Goal: Check status: Check status

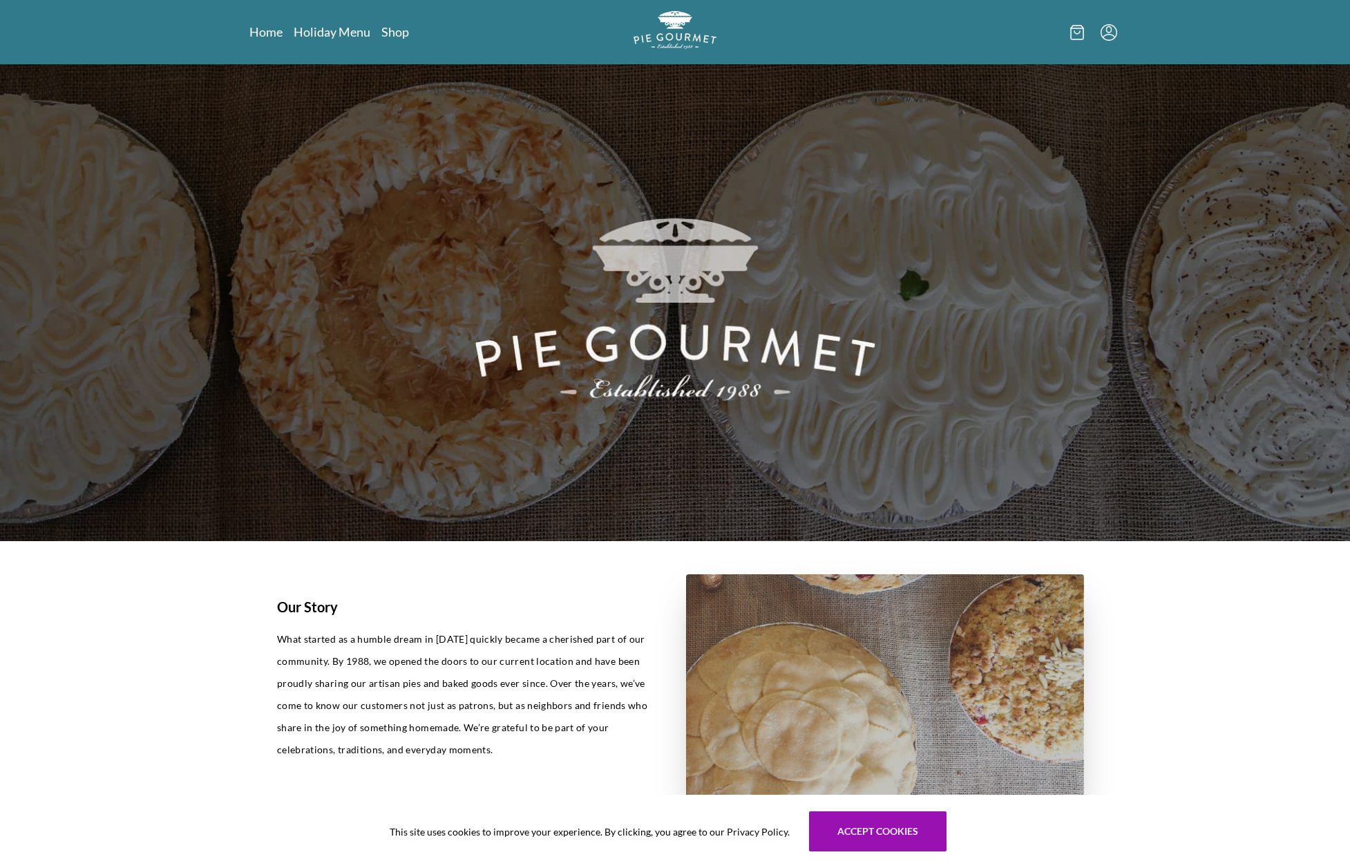
click at [1107, 39] on icon "Menu" at bounding box center [1108, 32] width 17 height 17
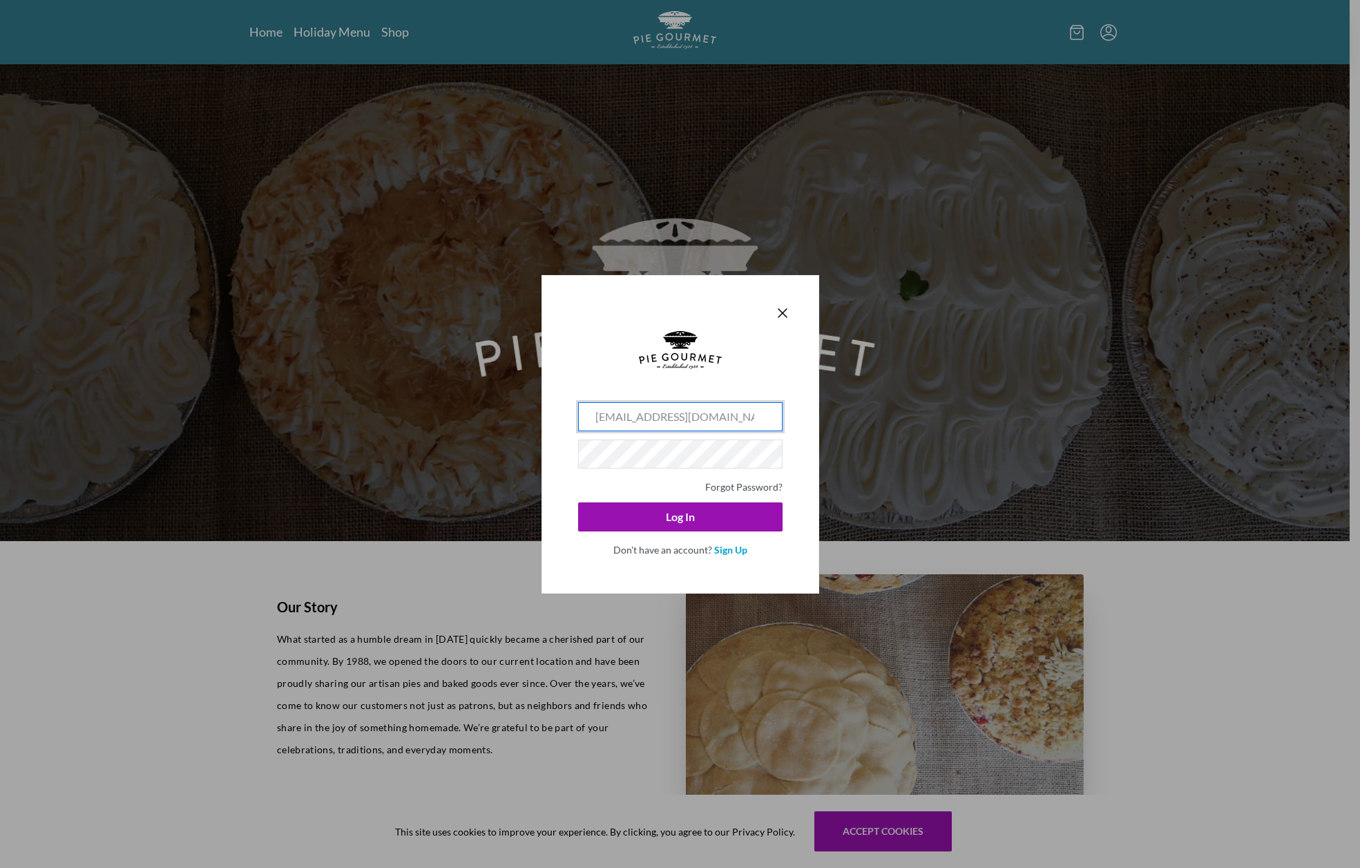
type input "[EMAIL_ADDRESS][DOMAIN_NAME]"
click at [680, 516] on button "Log In" at bounding box center [680, 516] width 204 height 29
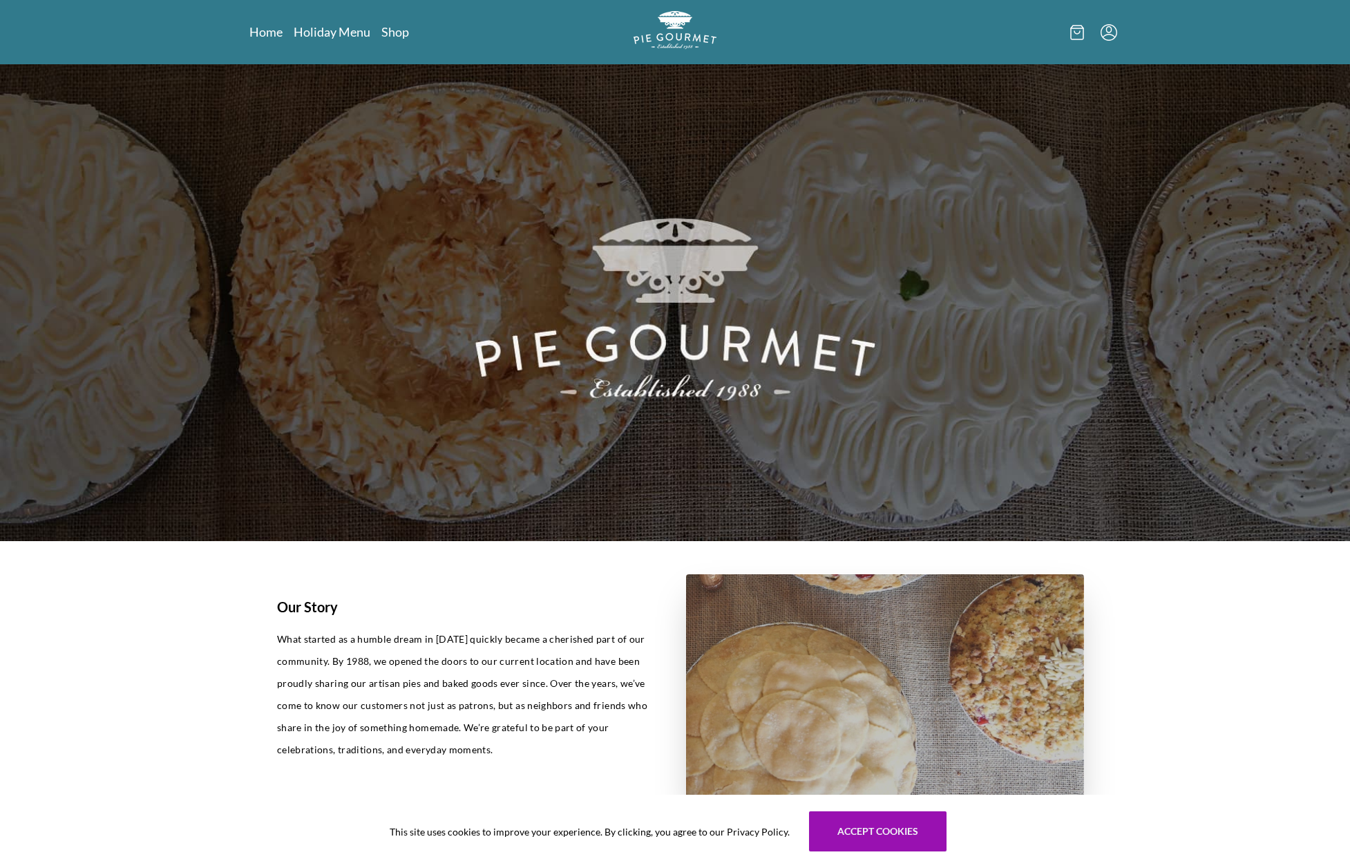
click at [1109, 35] on icon "Menu" at bounding box center [1108, 32] width 17 height 17
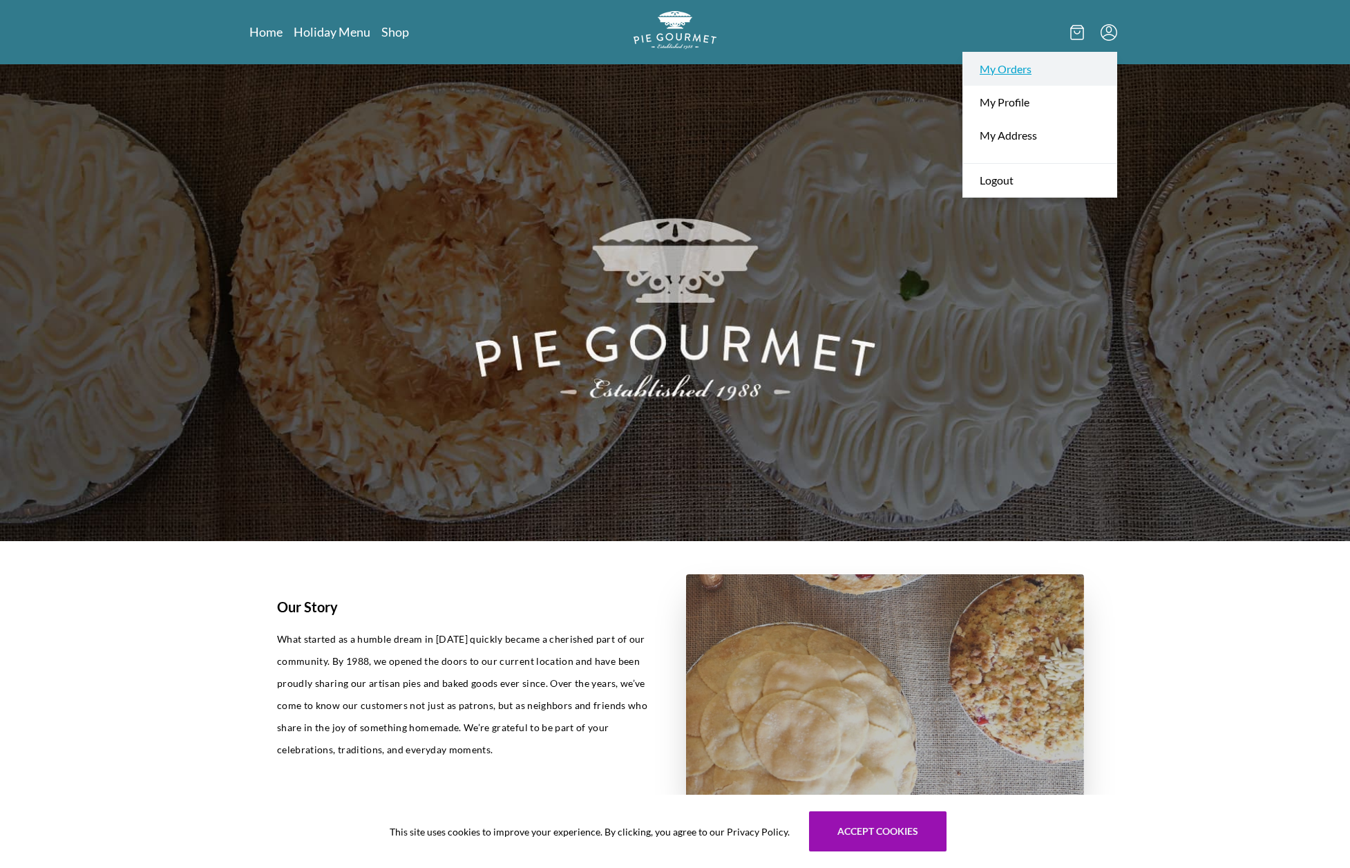
click at [1013, 73] on link "My Orders" at bounding box center [1039, 69] width 153 height 33
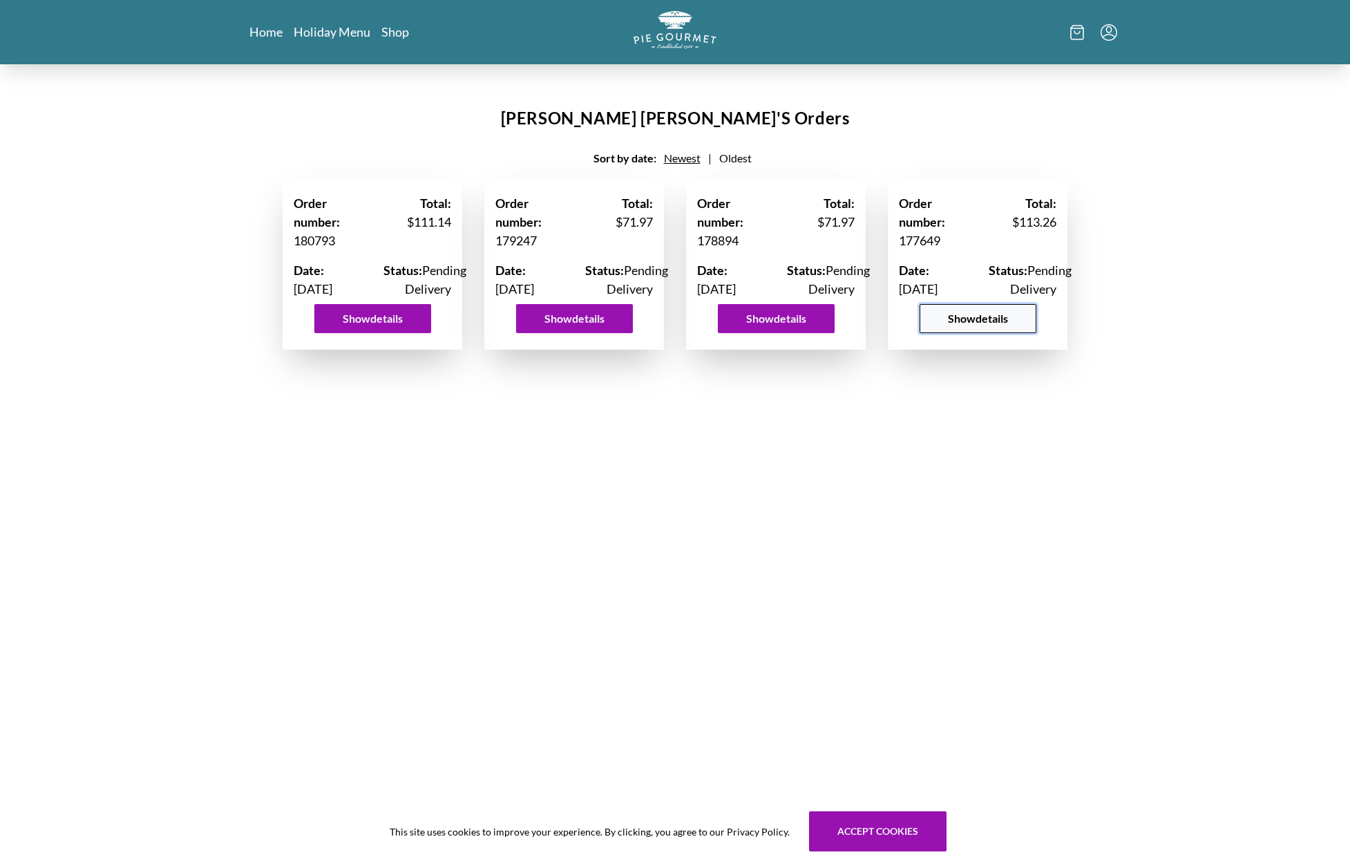
click at [1000, 333] on button "Show details" at bounding box center [977, 318] width 117 height 29
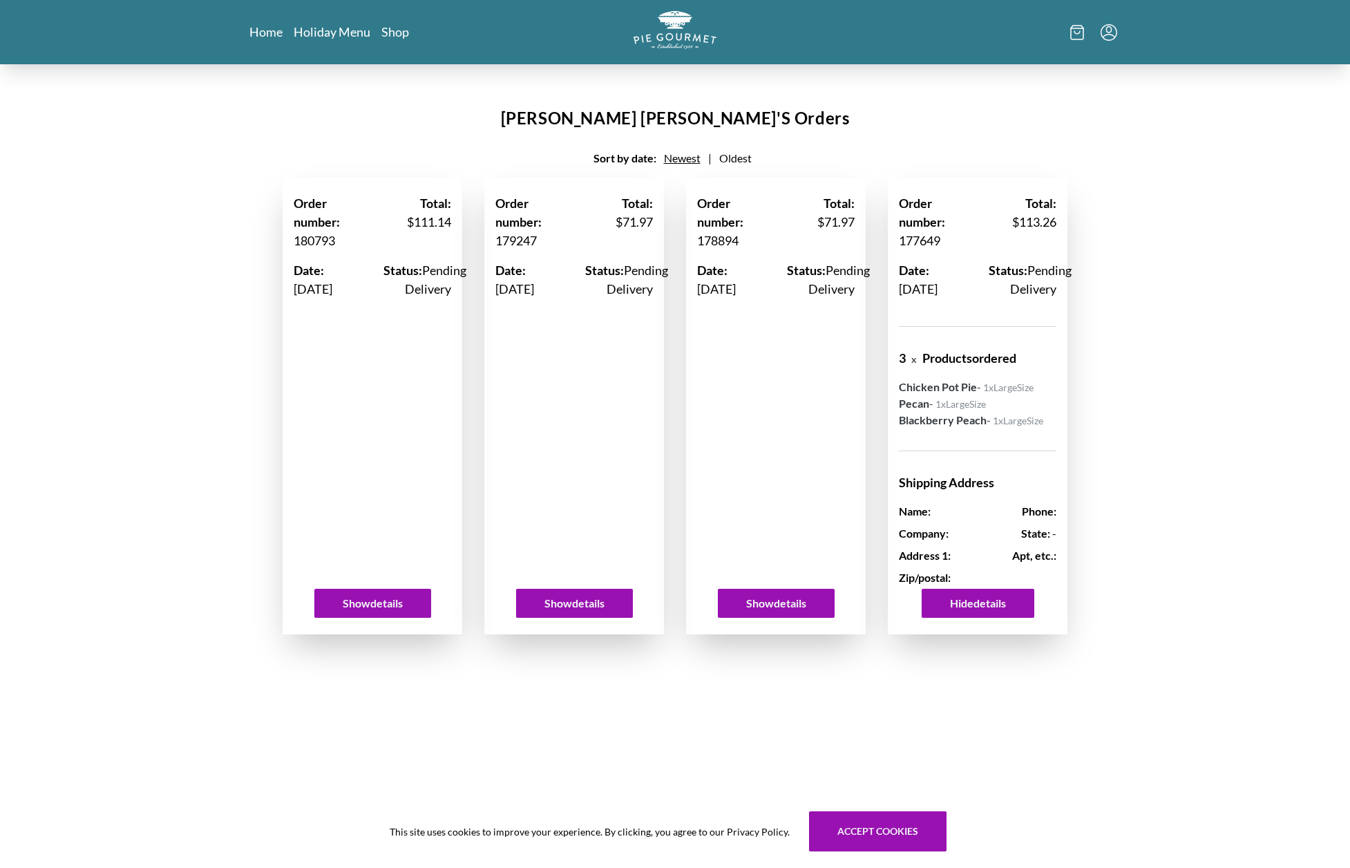
click at [1031, 298] on h1 "Status: Pending Delivery" at bounding box center [1023, 279] width 68 height 37
click at [685, 158] on span "Newest" at bounding box center [682, 157] width 37 height 13
click at [733, 156] on span "Oldest" at bounding box center [735, 157] width 32 height 13
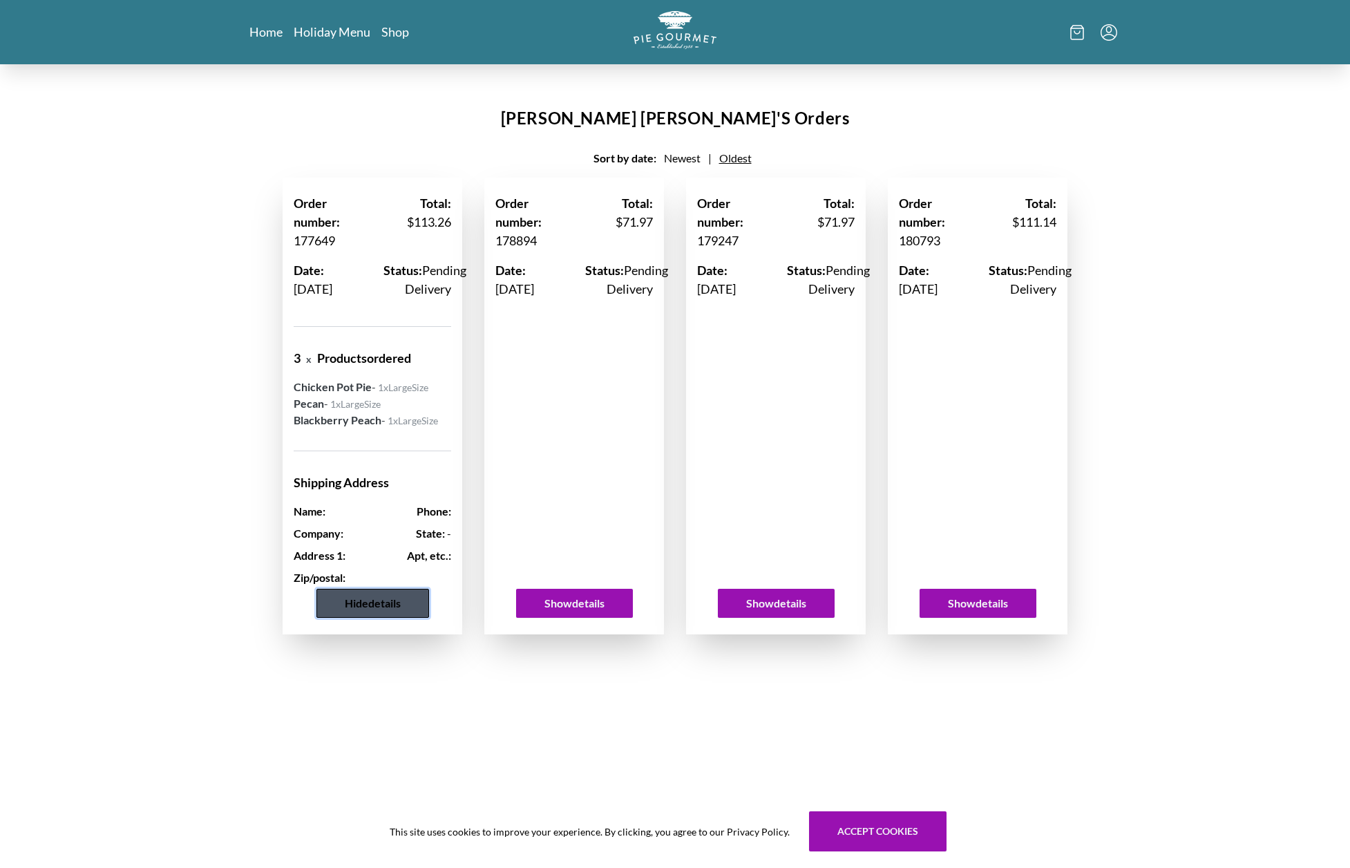
click at [372, 618] on button "Hide details" at bounding box center [372, 603] width 113 height 29
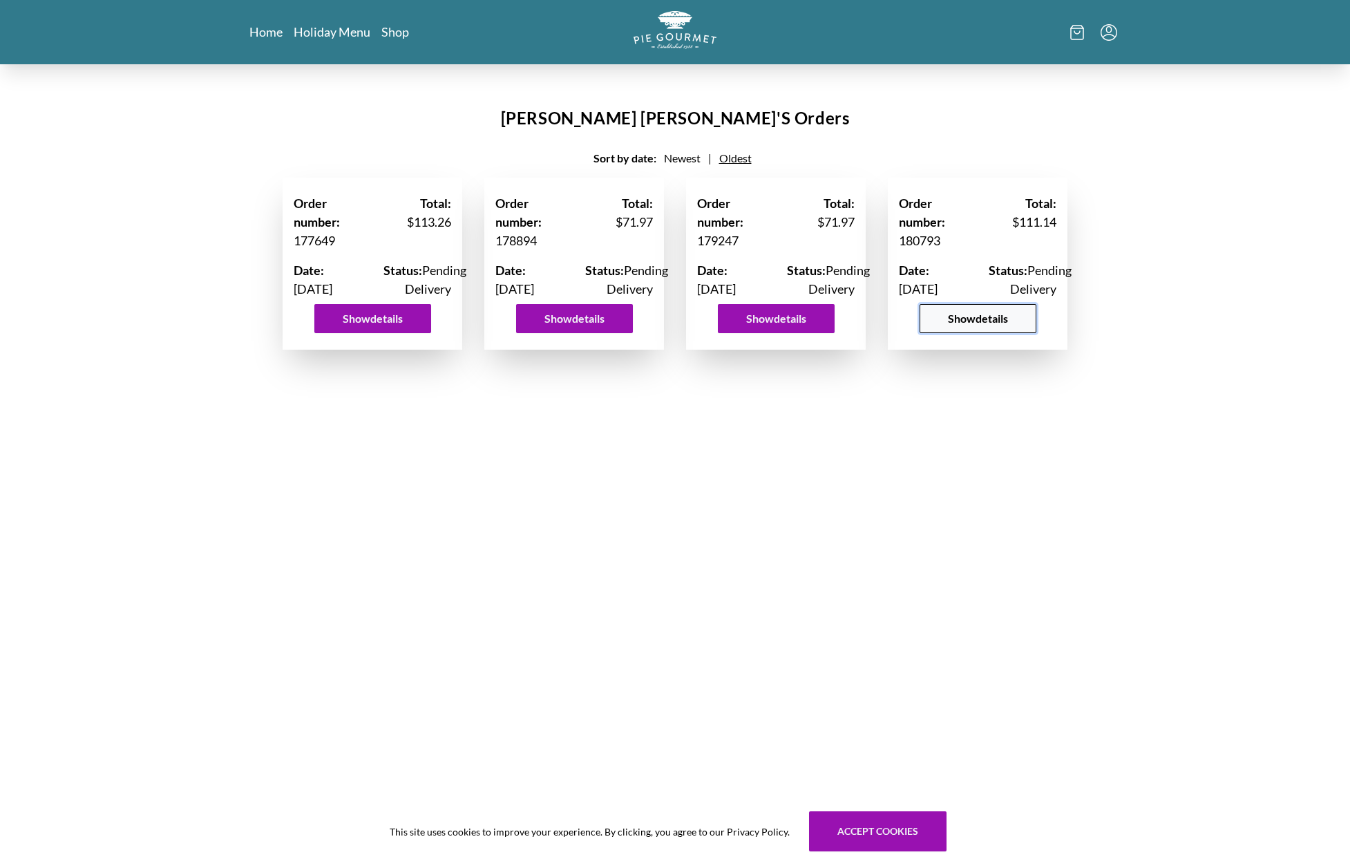
click at [1000, 333] on button "Show details" at bounding box center [977, 318] width 117 height 29
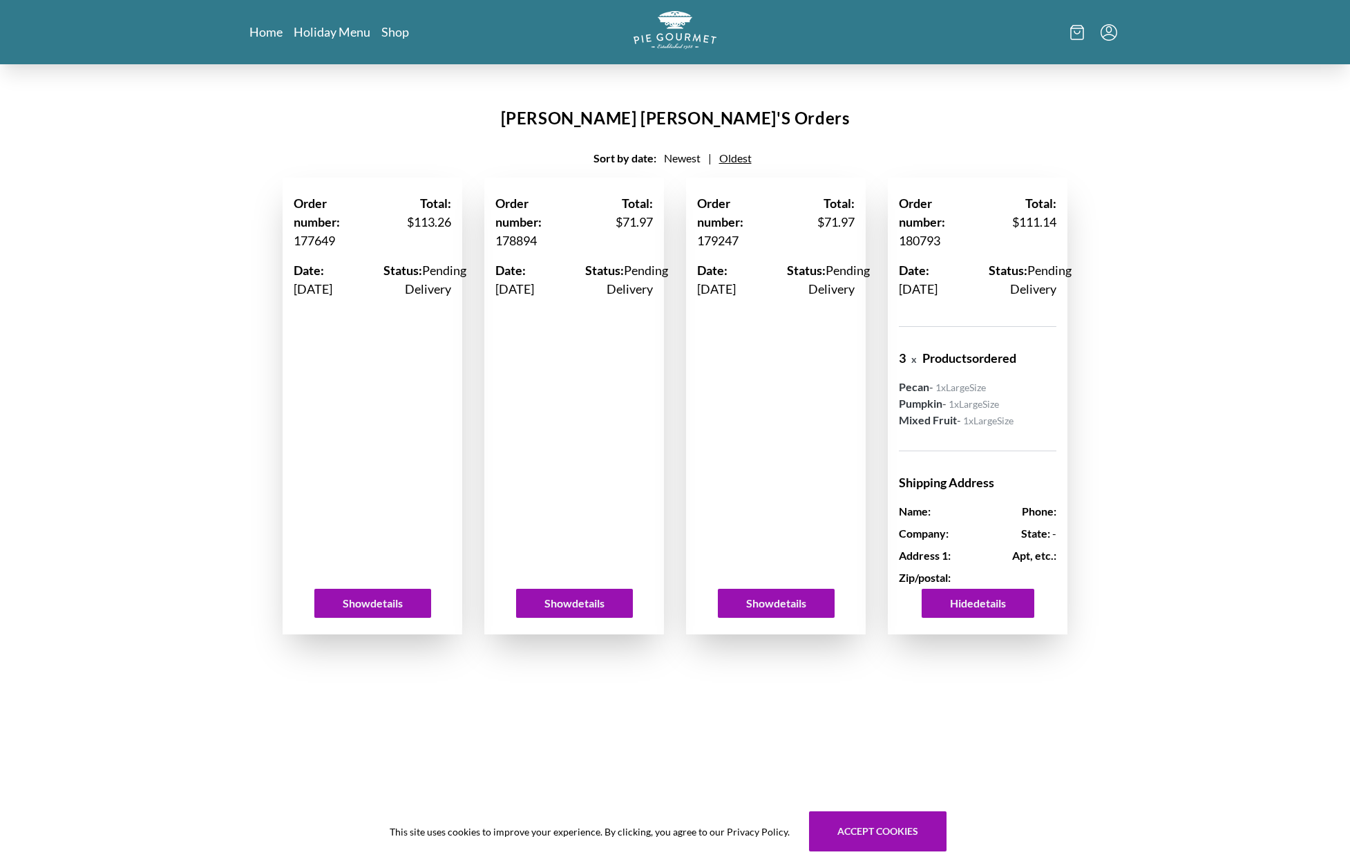
click at [947, 289] on h1 "Date: [DATE]" at bounding box center [933, 279] width 68 height 37
click at [988, 618] on button "Hide details" at bounding box center [978, 603] width 113 height 29
